Goal: Navigation & Orientation: Find specific page/section

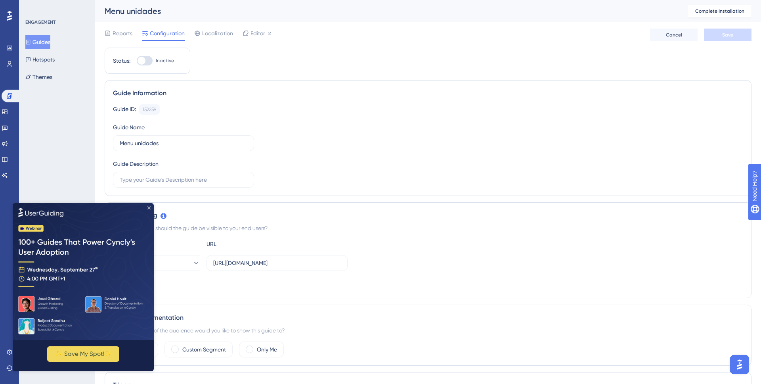
click at [148, 206] on icon "Close Preview" at bounding box center [148, 207] width 3 height 3
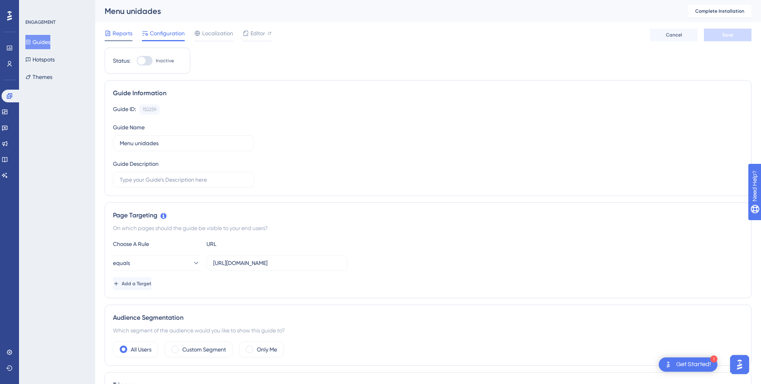
click at [127, 37] on span "Reports" at bounding box center [123, 34] width 20 height 10
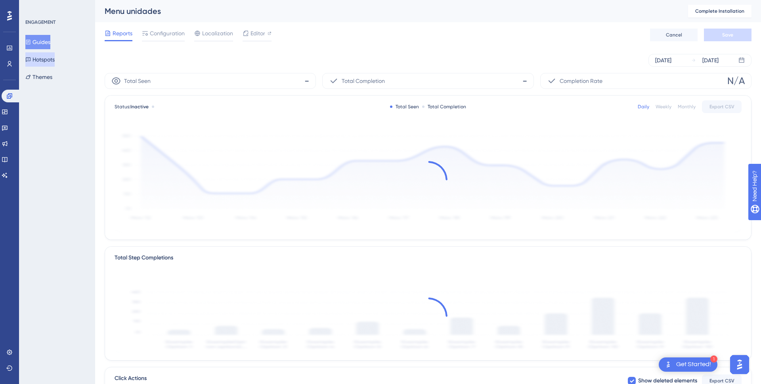
click at [44, 61] on button "Hotspots" at bounding box center [39, 59] width 29 height 14
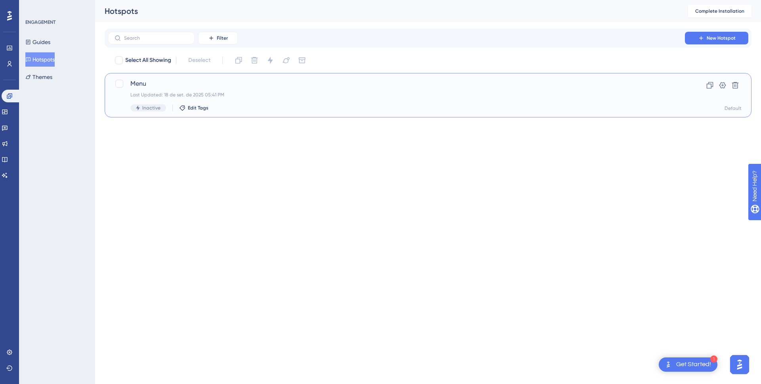
click at [248, 84] on span "Menu" at bounding box center [396, 84] width 532 height 10
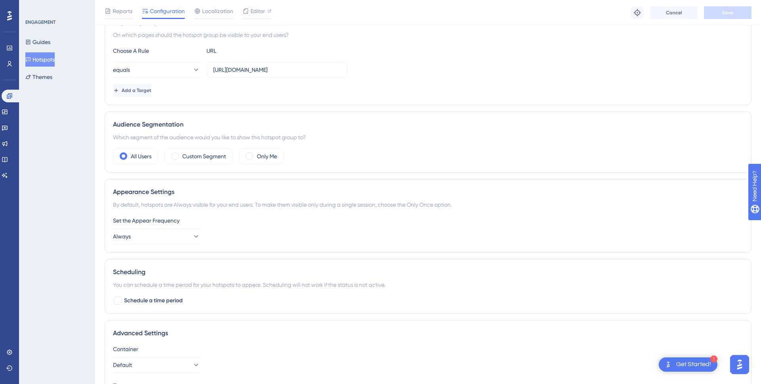
scroll to position [225, 0]
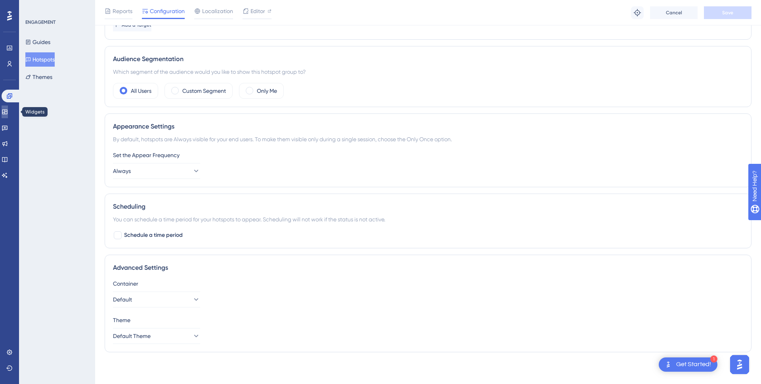
click at [8, 115] on link at bounding box center [5, 111] width 6 height 13
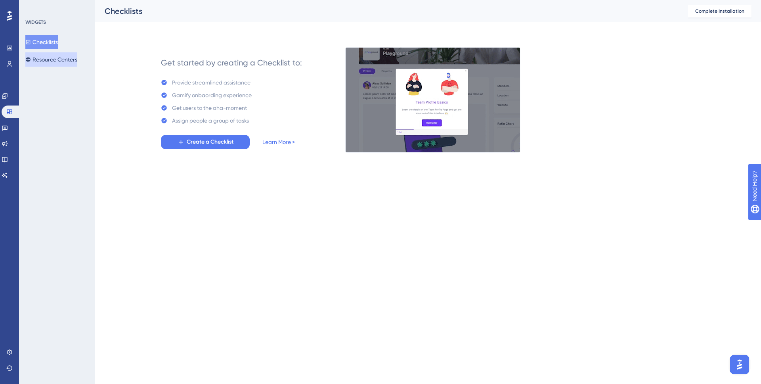
click at [51, 63] on button "Resource Centers" at bounding box center [51, 59] width 52 height 14
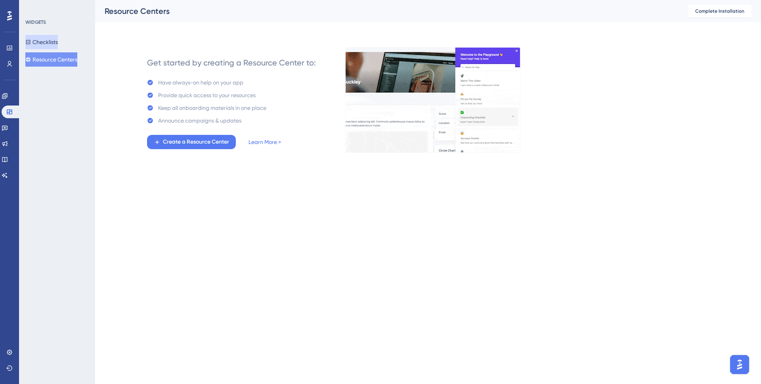
click at [38, 39] on button "Checklists" at bounding box center [41, 42] width 32 height 14
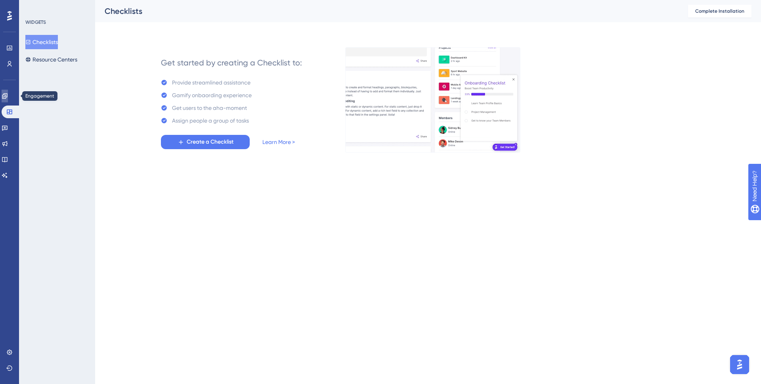
click at [8, 94] on icon at bounding box center [5, 96] width 6 height 6
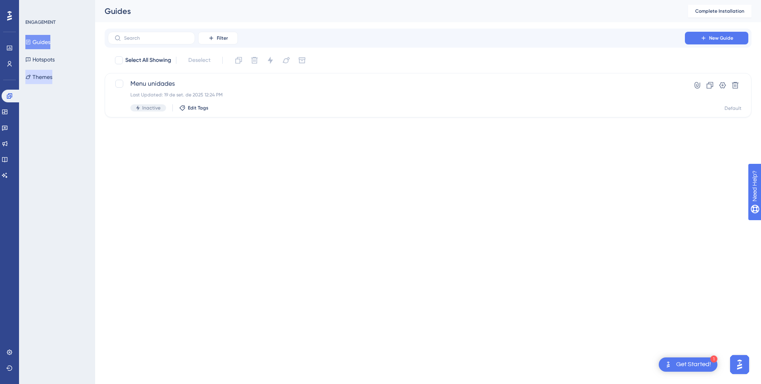
click at [36, 76] on button "Themes" at bounding box center [38, 77] width 27 height 14
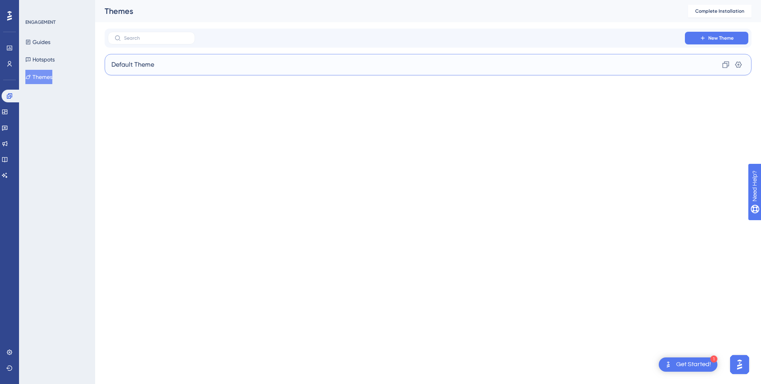
click at [165, 59] on div "Default Theme Clone Settings" at bounding box center [428, 64] width 647 height 21
